Goal: Information Seeking & Learning: Learn about a topic

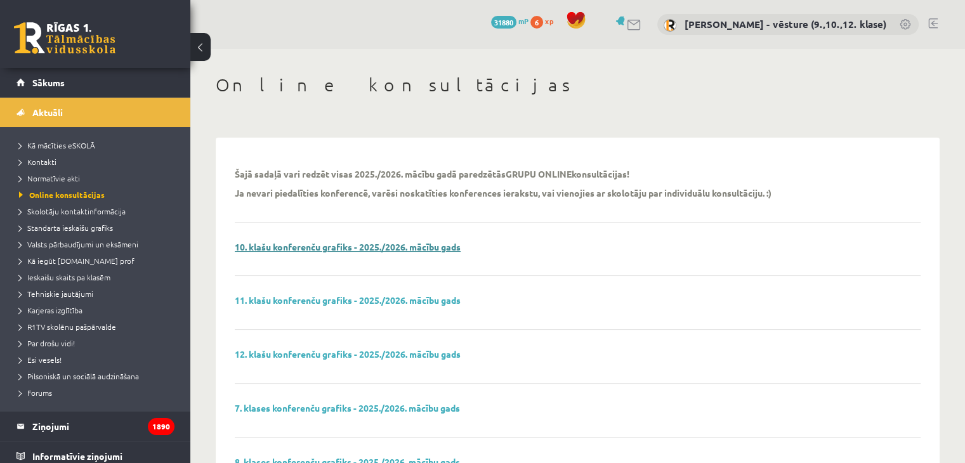
click at [306, 244] on link "10. klašu konferenču grafiks - 2025./2026. mācību gads" at bounding box center [348, 246] width 226 height 11
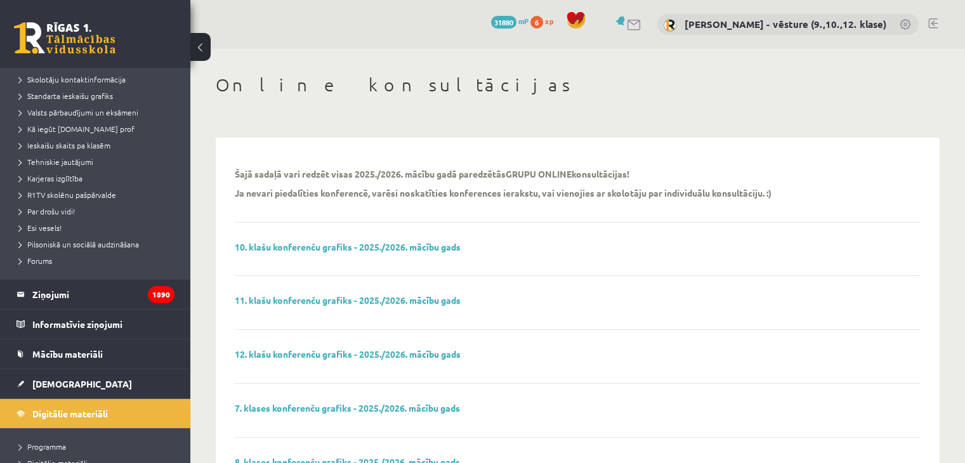
scroll to position [133, 0]
click at [42, 384] on span "[DEMOGRAPHIC_DATA]" at bounding box center [82, 382] width 100 height 11
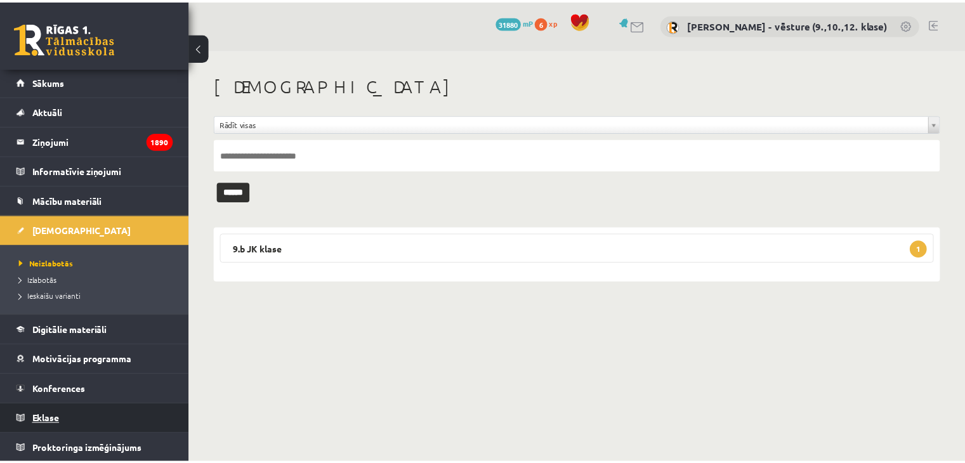
scroll to position [1, 0]
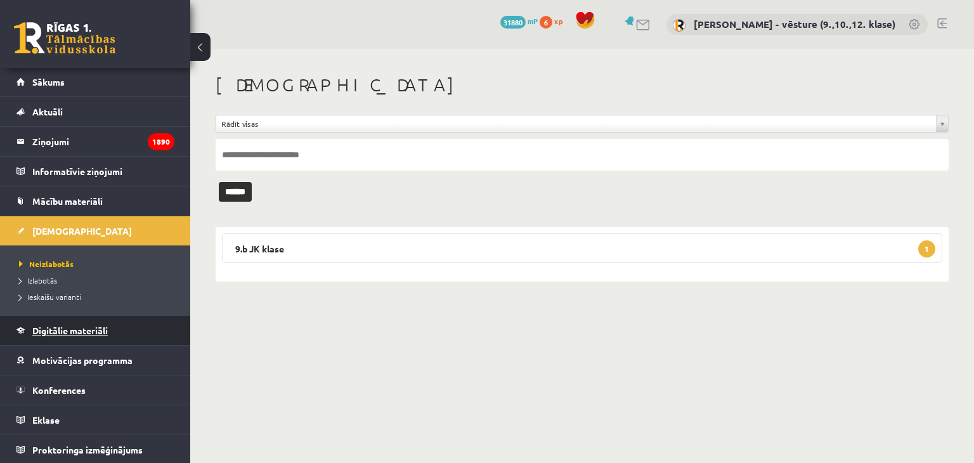
click at [66, 327] on span "Digitālie materiāli" at bounding box center [69, 330] width 75 height 11
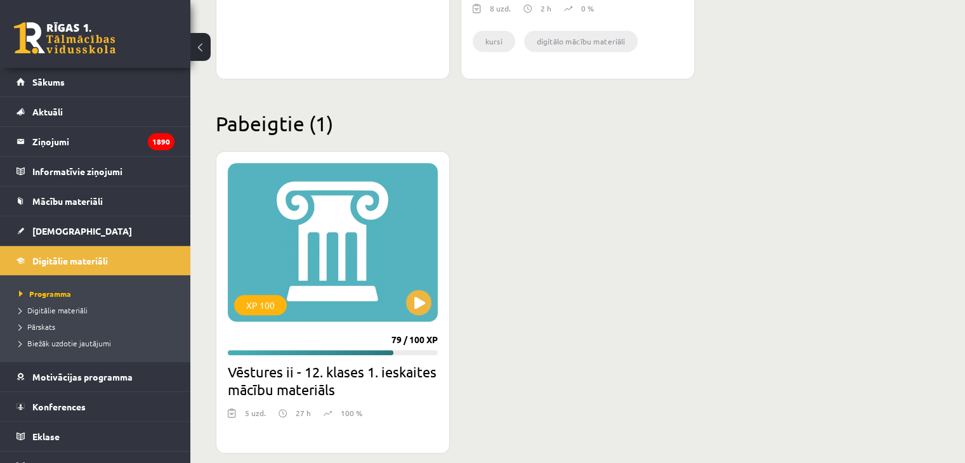
scroll to position [961, 0]
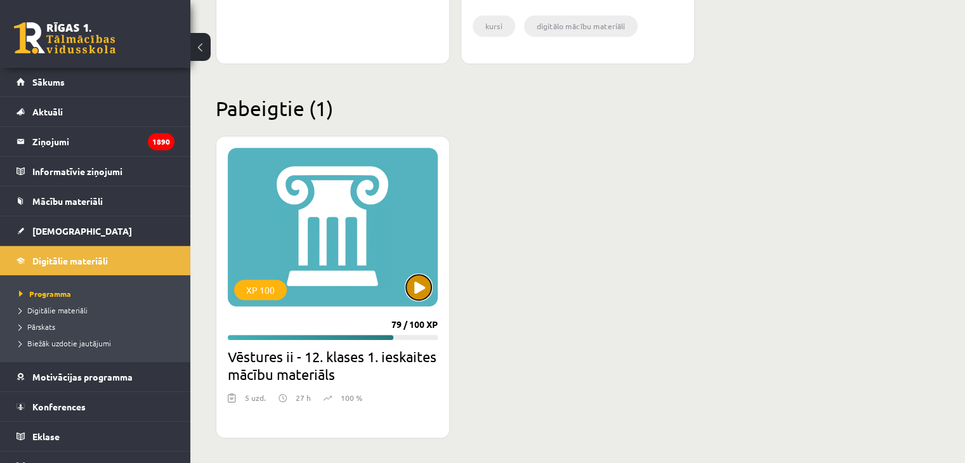
click at [417, 282] on button at bounding box center [418, 287] width 25 height 25
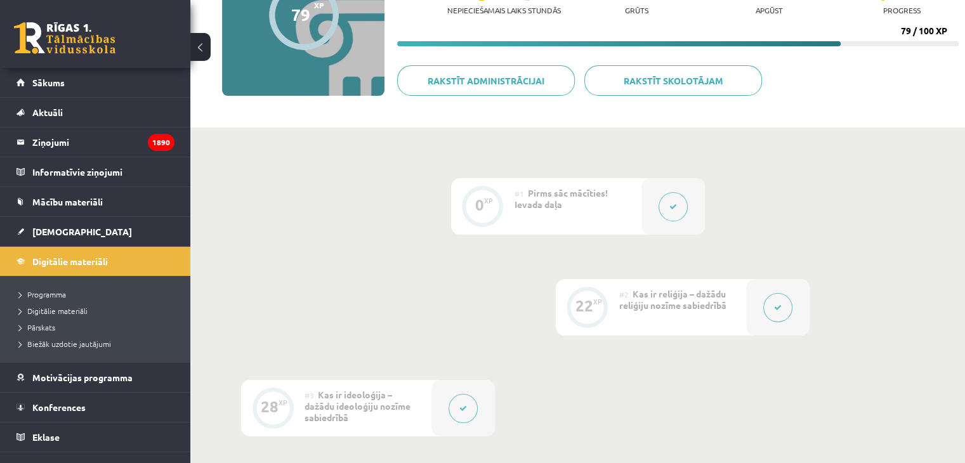
scroll to position [160, 0]
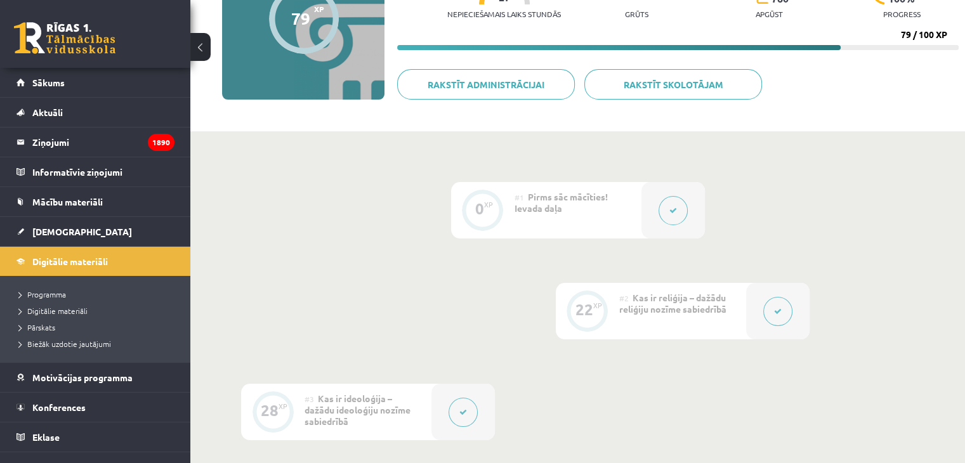
click at [690, 317] on div "#2 Kas ir reliģija – dažādu reliģiju nozīme sabiedrībā" at bounding box center [682, 311] width 127 height 56
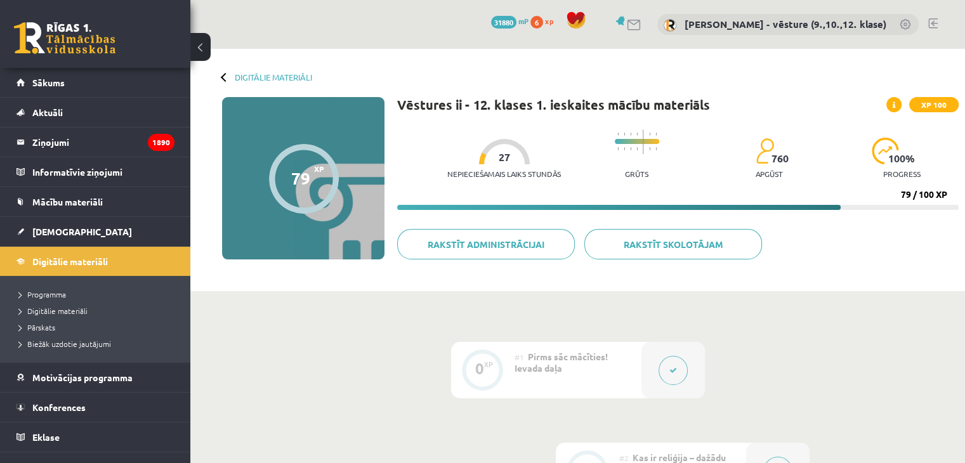
click at [932, 22] on link at bounding box center [933, 23] width 10 height 10
